Goal: Book appointment/travel/reservation

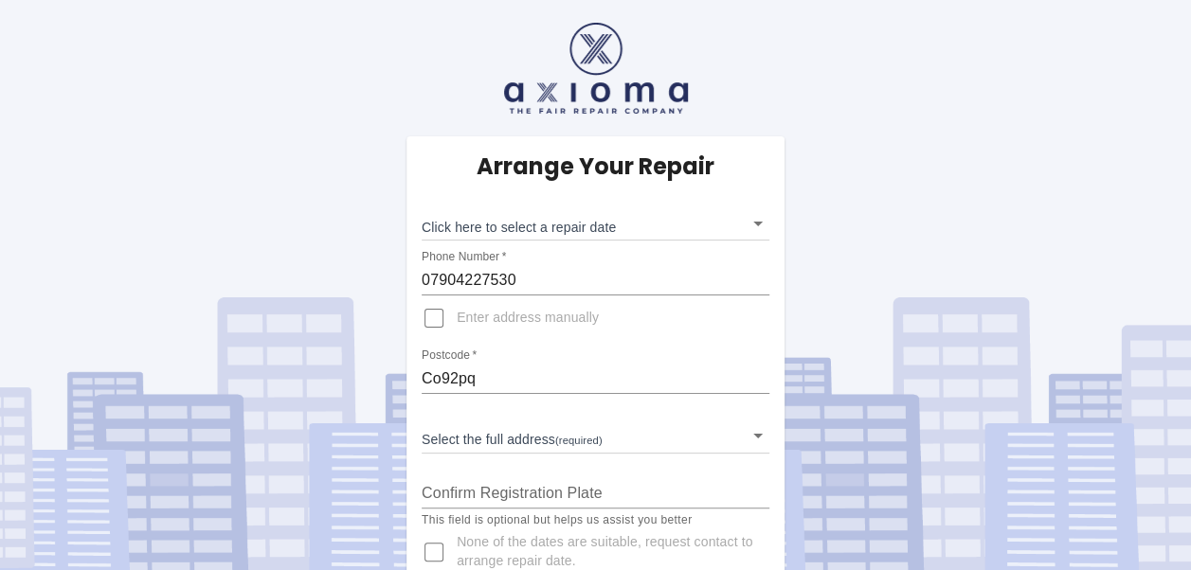
scroll to position [34, 0]
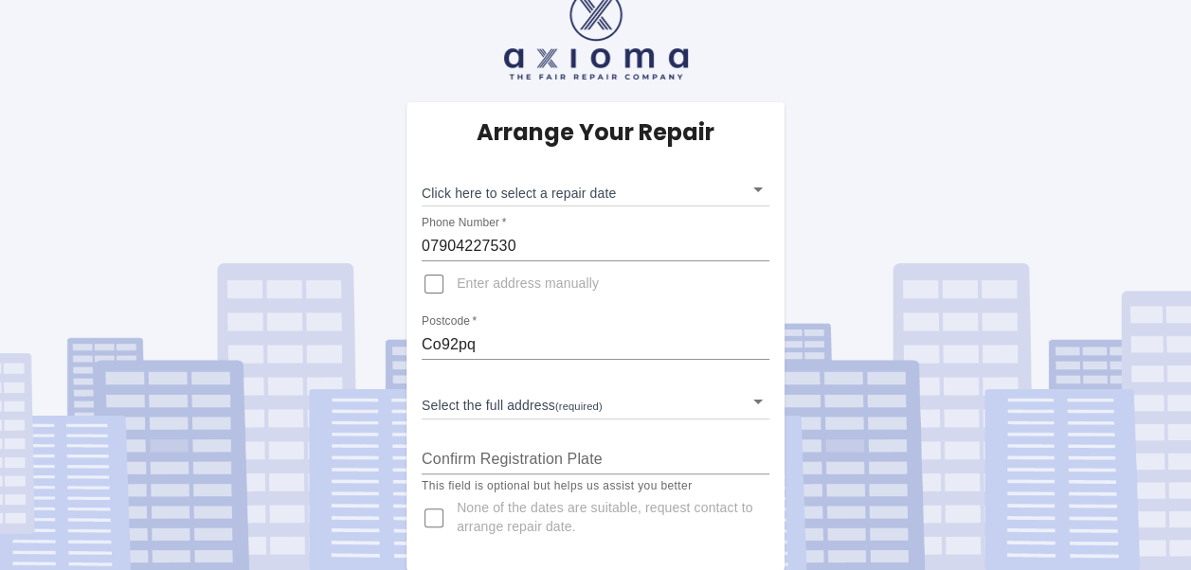
click at [624, 406] on body "Arrange Your Repair Click here to select a repair date ​ Phone Number   * 07904…" at bounding box center [595, 269] width 1191 height 606
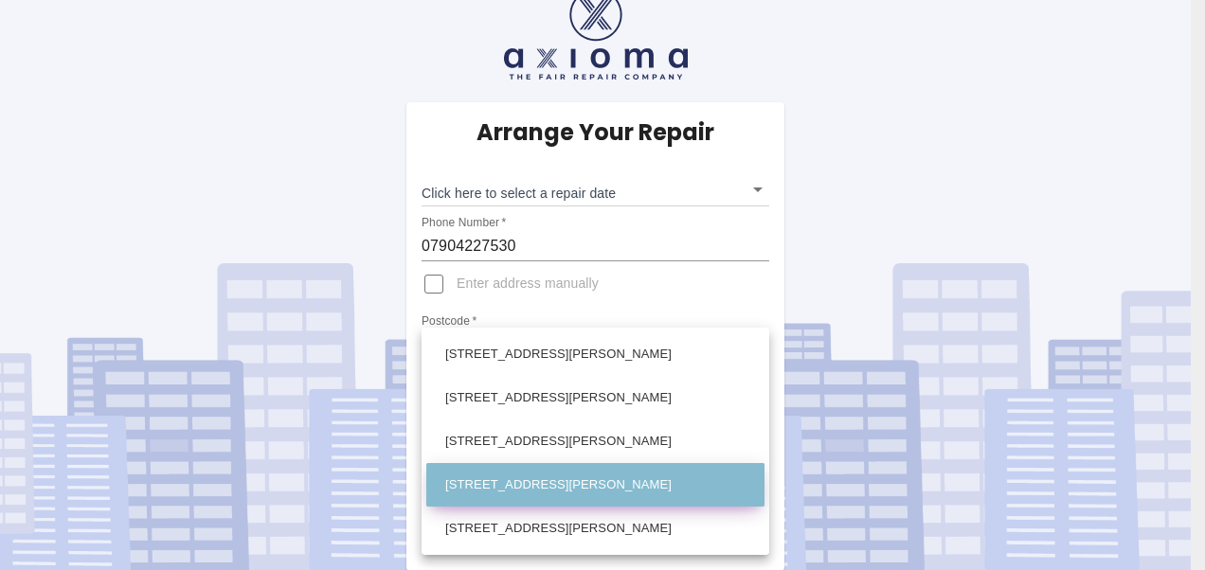
click at [575, 496] on li "[STREET_ADDRESS][PERSON_NAME]" at bounding box center [595, 485] width 338 height 44
type input "[STREET_ADDRESS][PERSON_NAME]"
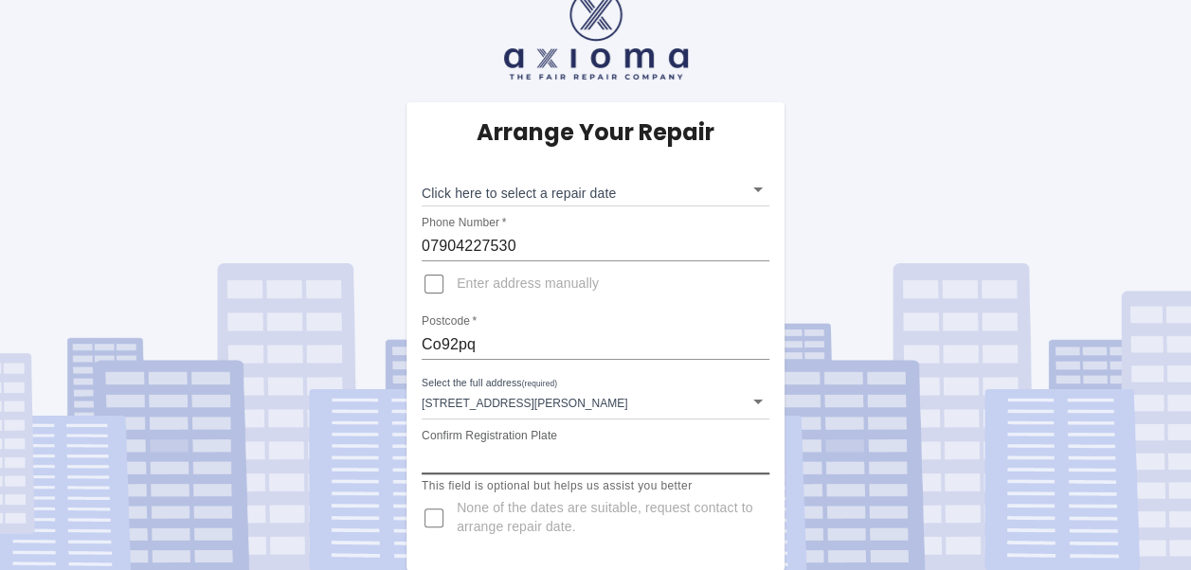
click at [631, 453] on input "Confirm Registration Plate" at bounding box center [596, 459] width 348 height 30
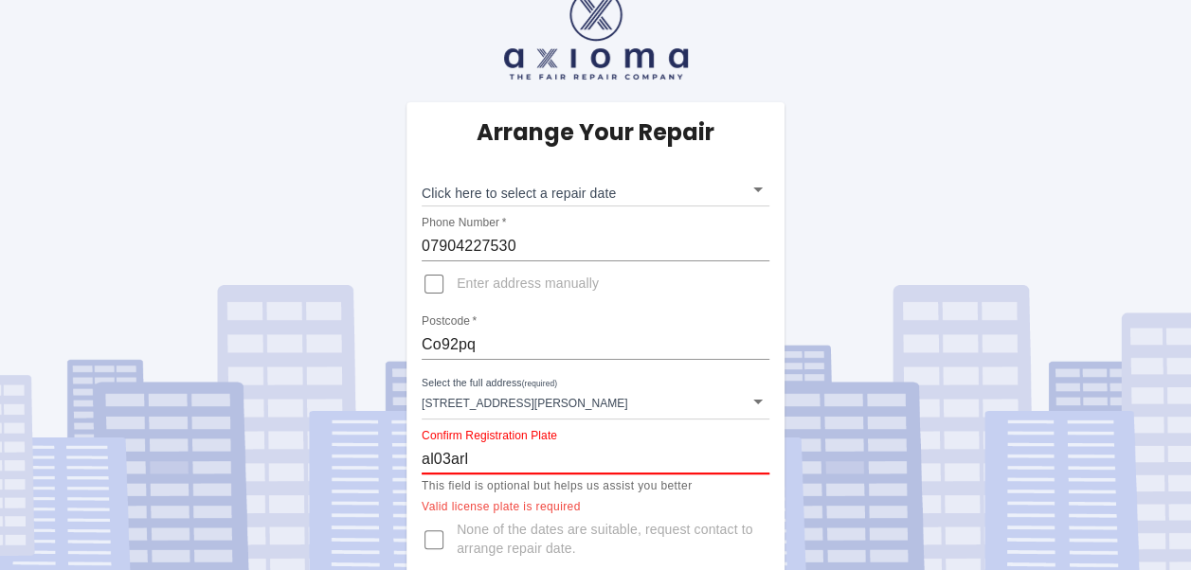
click at [631, 449] on input "al03arl" at bounding box center [596, 459] width 348 height 30
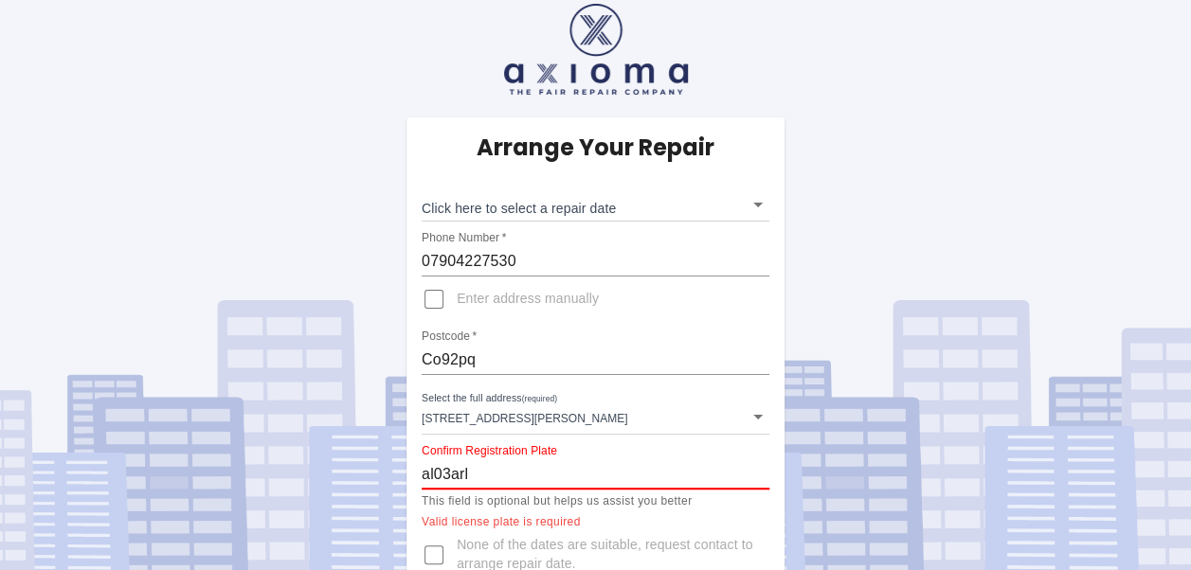
scroll to position [0, 0]
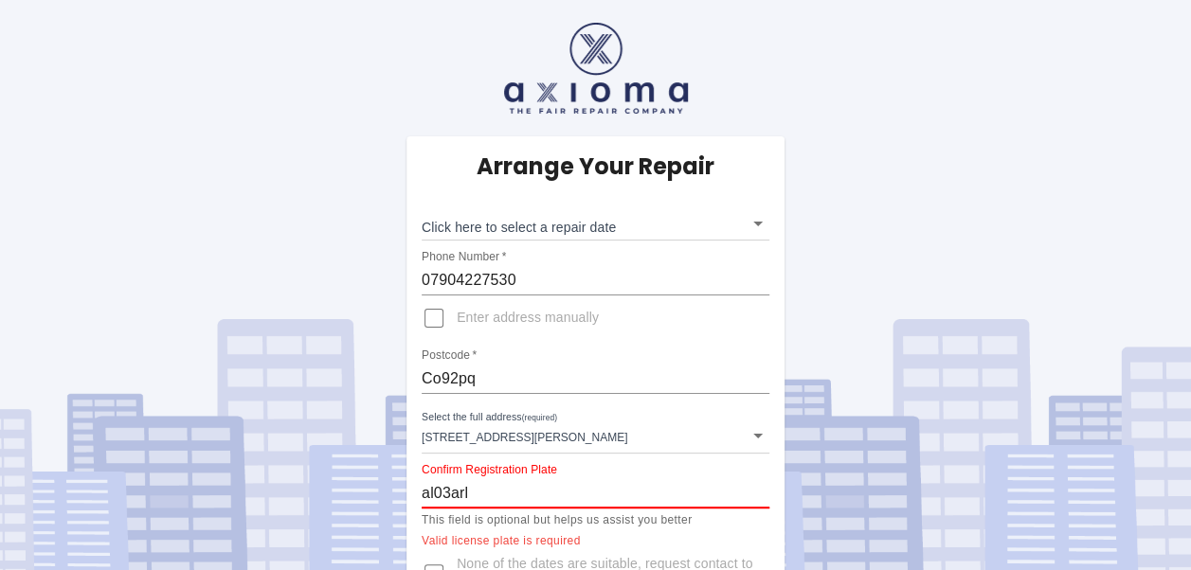
type input "al03arl"
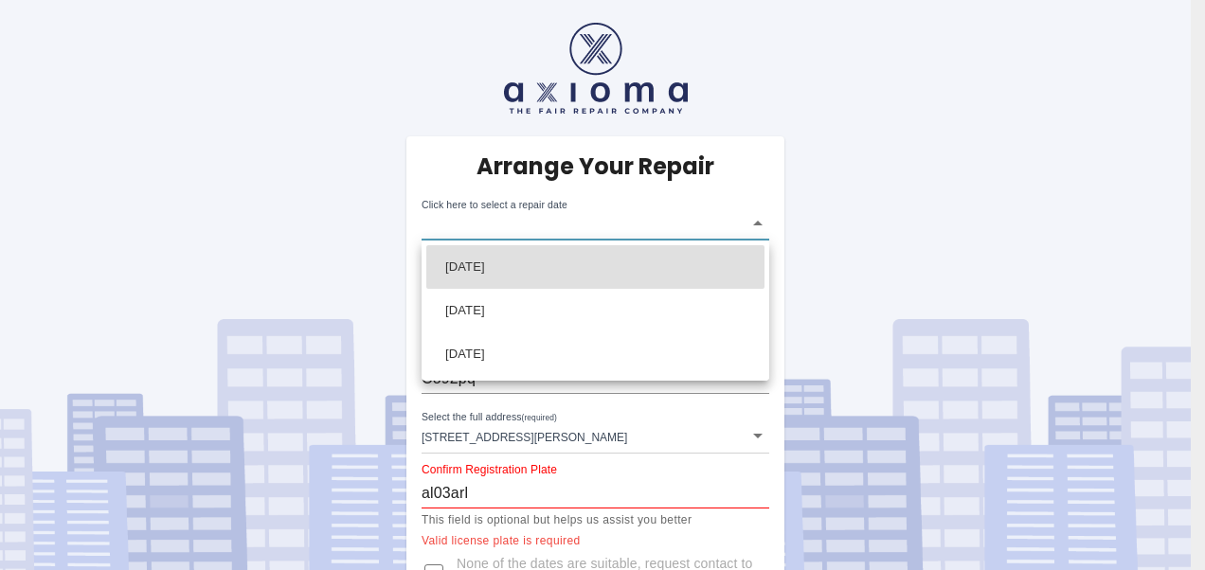
click at [747, 218] on body "Arrange Your Repair Click here to select a repair date ​ Phone Number   * 07904…" at bounding box center [602, 313] width 1205 height 627
click at [934, 210] on div at bounding box center [602, 285] width 1205 height 570
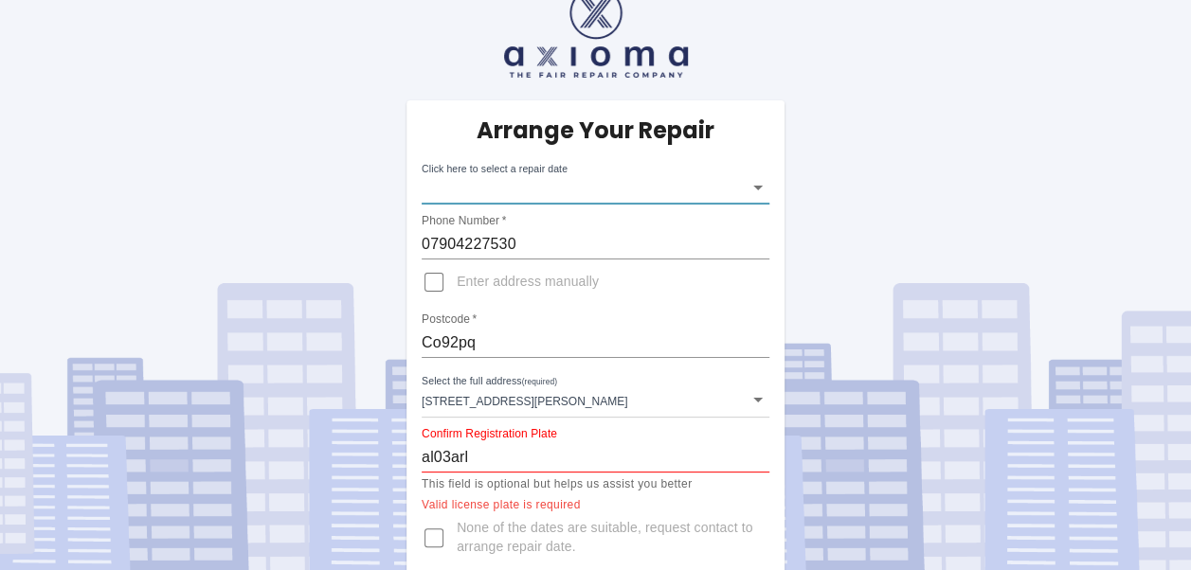
scroll to position [56, 0]
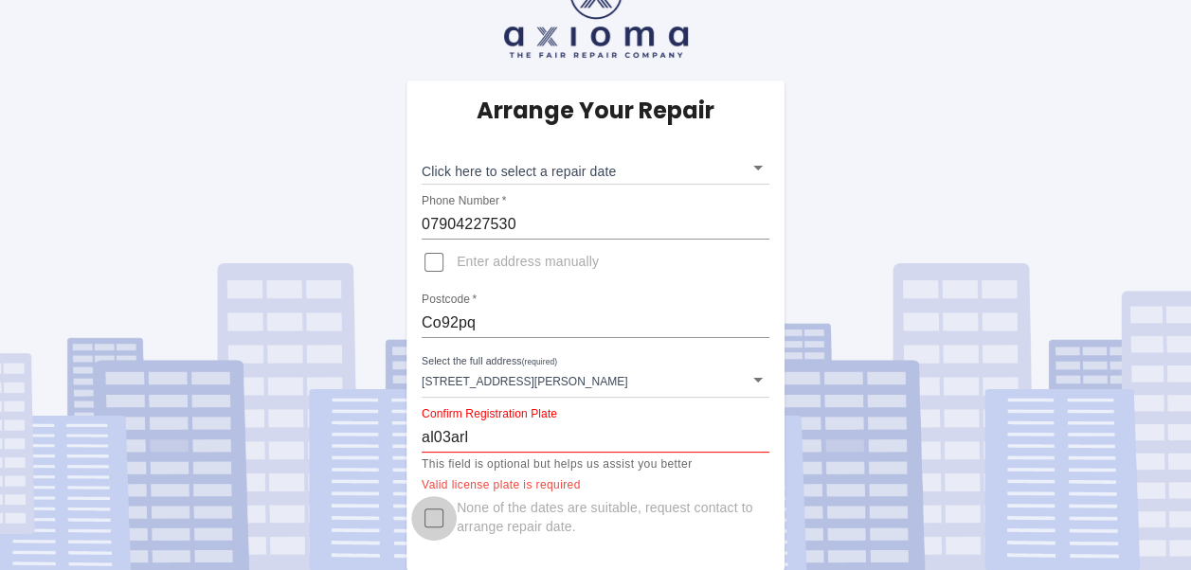
click at [436, 517] on input "None of the dates are suitable, request contact to arrange repair date." at bounding box center [433, 518] width 45 height 45
checkbox input "true"
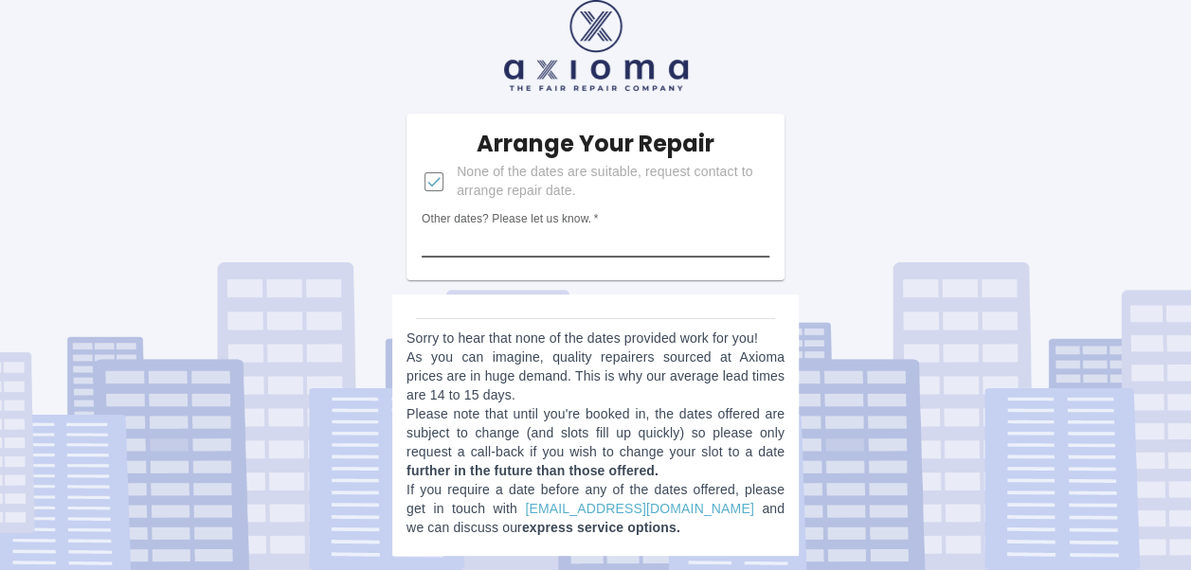
click at [552, 242] on input "Other dates? Please let us know.   *" at bounding box center [596, 242] width 348 height 30
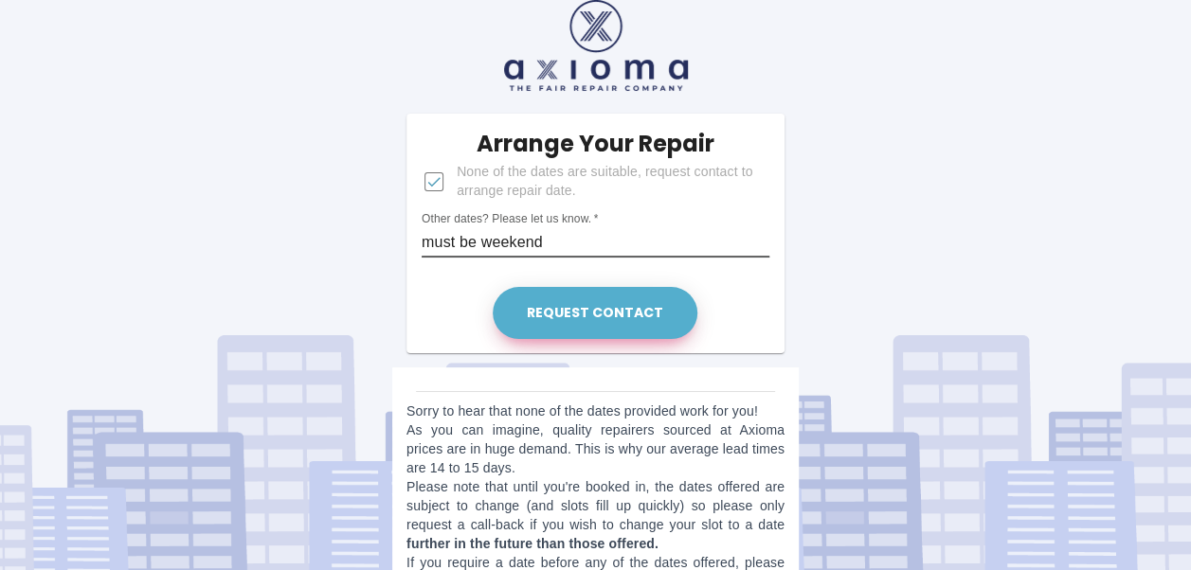
type input "must be weekend"
click at [603, 298] on button "Request contact" at bounding box center [595, 313] width 205 height 52
